Goal: Find specific page/section: Find specific page/section

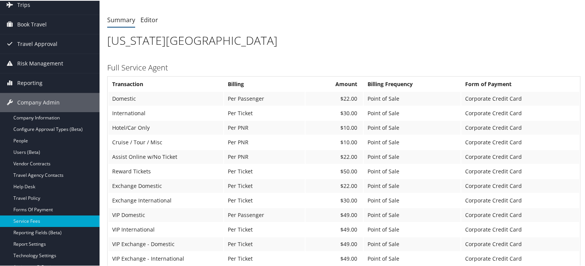
scroll to position [90, 0]
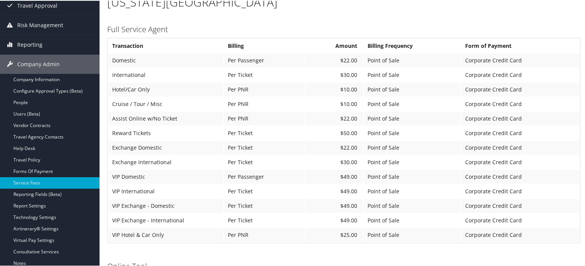
click at [347, 103] on td "$10.00" at bounding box center [334, 104] width 57 height 14
click at [323, 102] on td "$10.00" at bounding box center [334, 104] width 57 height 14
click at [345, 147] on td "$22.00" at bounding box center [334, 147] width 57 height 14
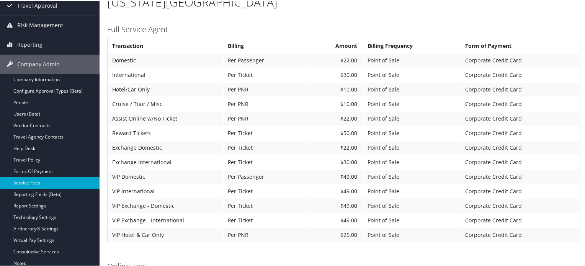
click at [295, 131] on td "Per Ticket" at bounding box center [264, 133] width 81 height 14
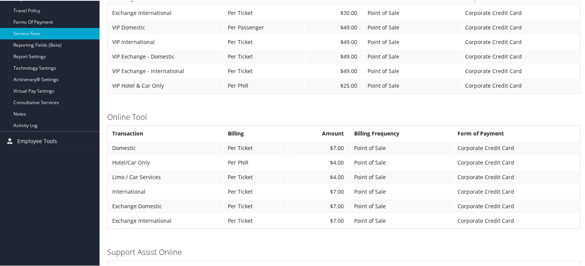
scroll to position [282, 0]
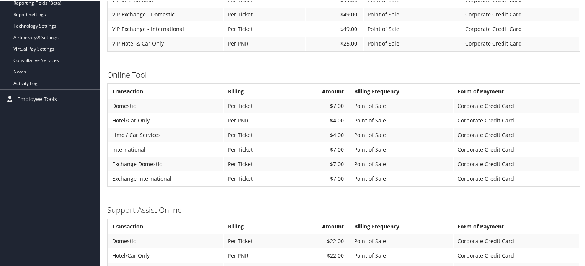
click at [332, 161] on td "$7.00" at bounding box center [318, 164] width 61 height 14
click at [302, 143] on td "$7.00" at bounding box center [318, 149] width 61 height 14
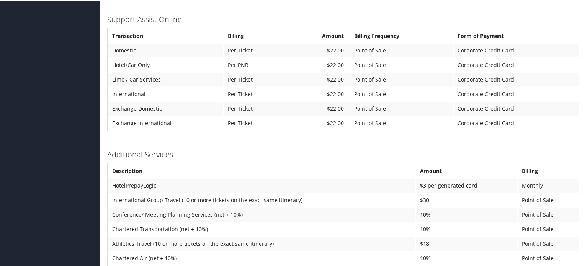
scroll to position [473, 0]
